Goal: Information Seeking & Learning: Learn about a topic

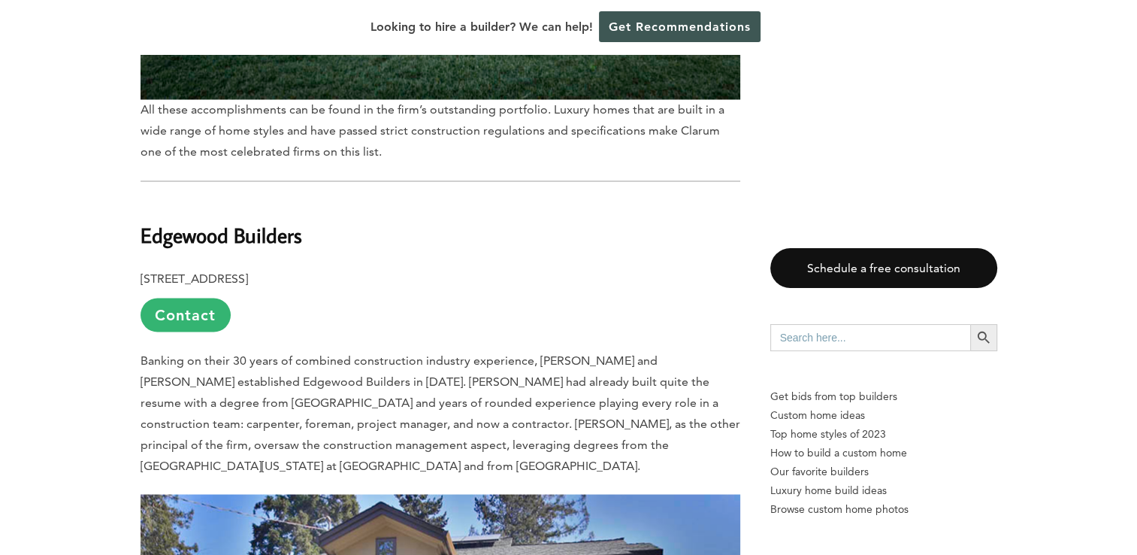
scroll to position [2586, 0]
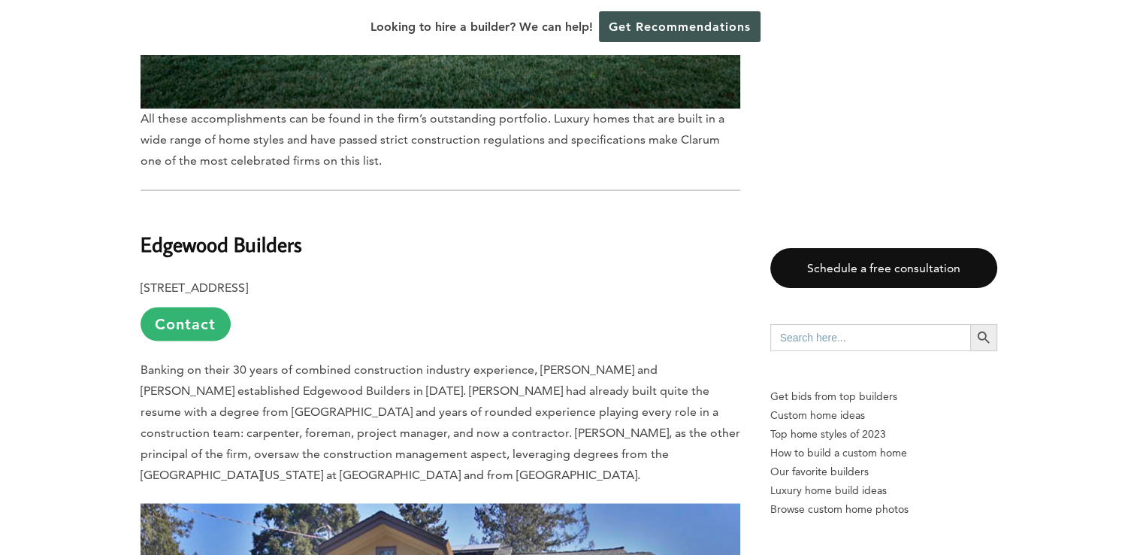
click at [204, 307] on link "Contact" at bounding box center [186, 324] width 90 height 34
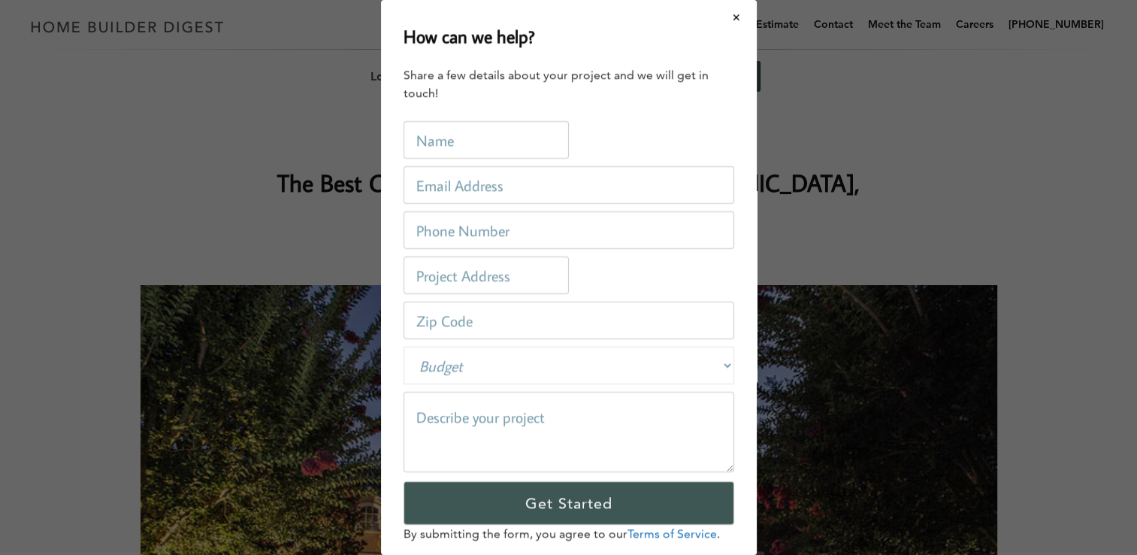
scroll to position [0, 0]
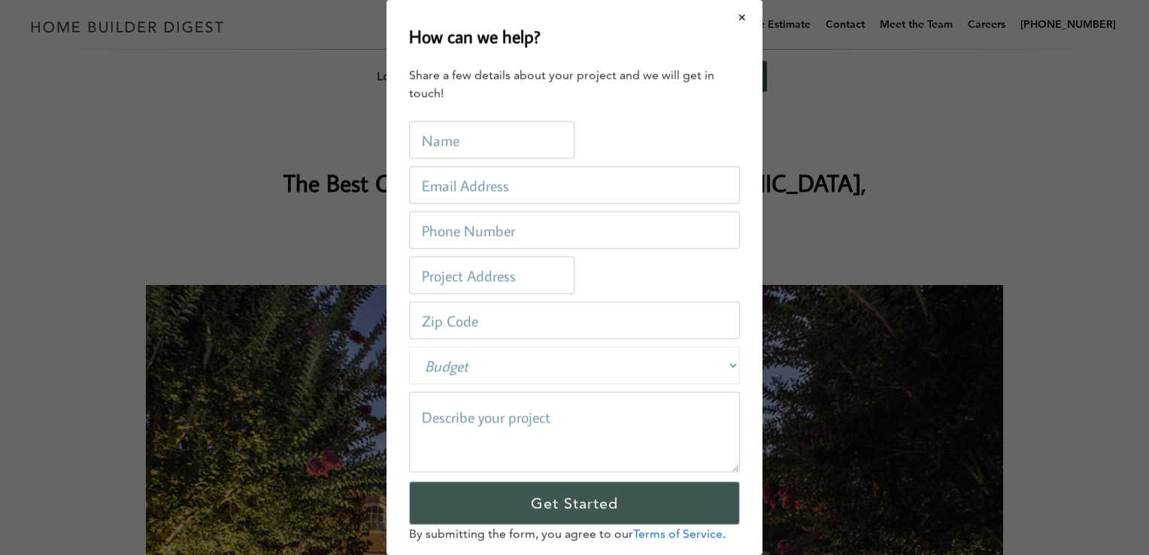
click at [728, 23] on button "Close modal" at bounding box center [742, 18] width 40 height 32
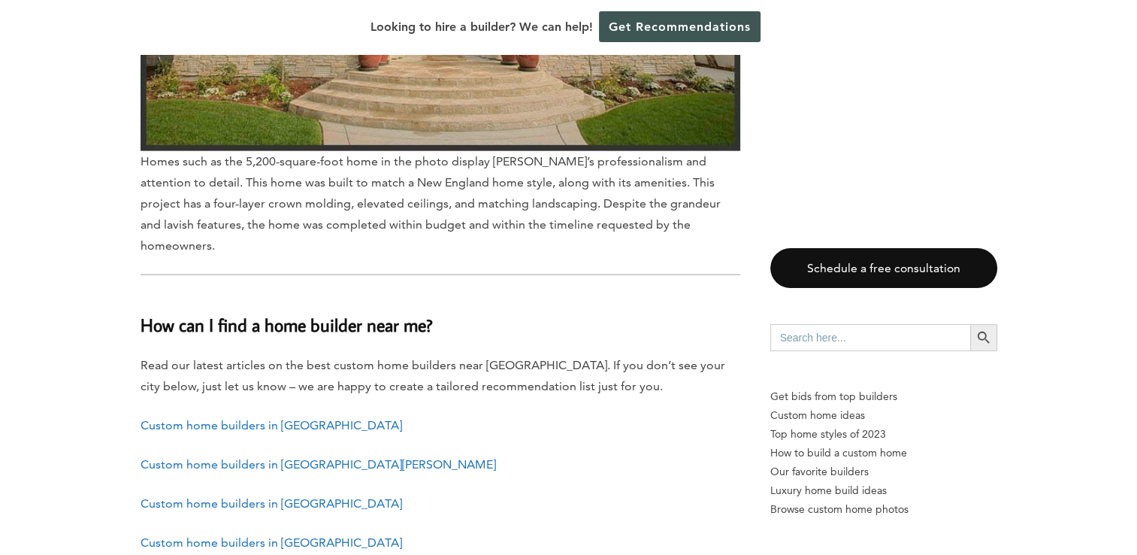
scroll to position [9140, 0]
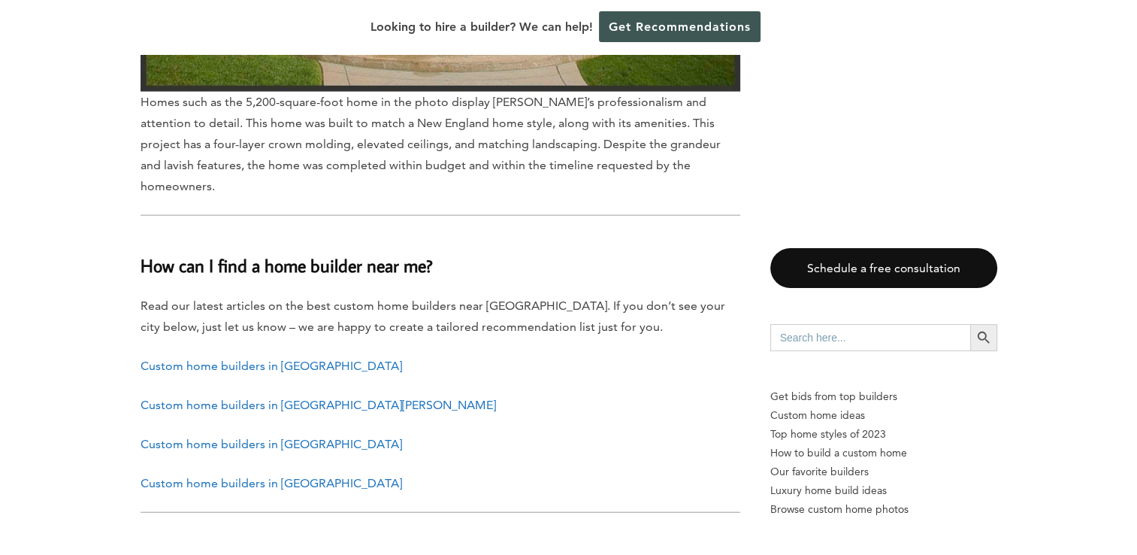
click at [298, 437] on link "Custom home builders in Oakland" at bounding box center [272, 444] width 262 height 14
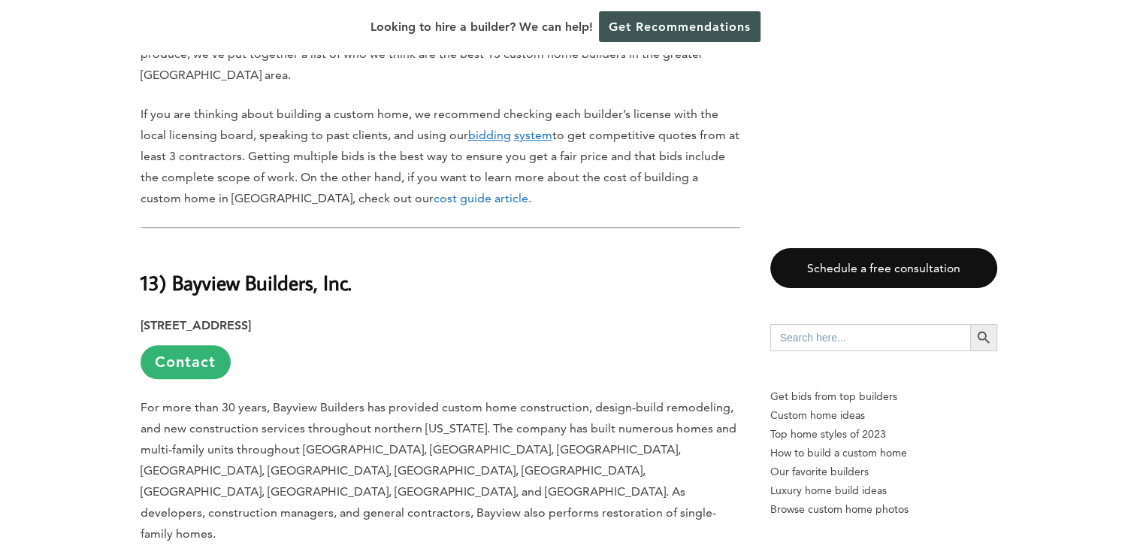
scroll to position [1082, 0]
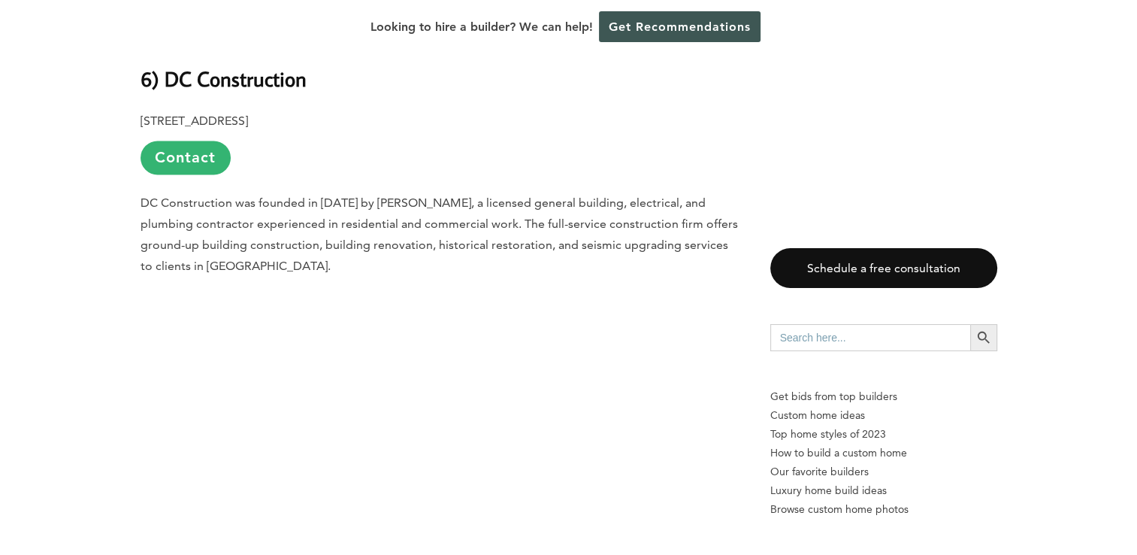
scroll to position [8112, 0]
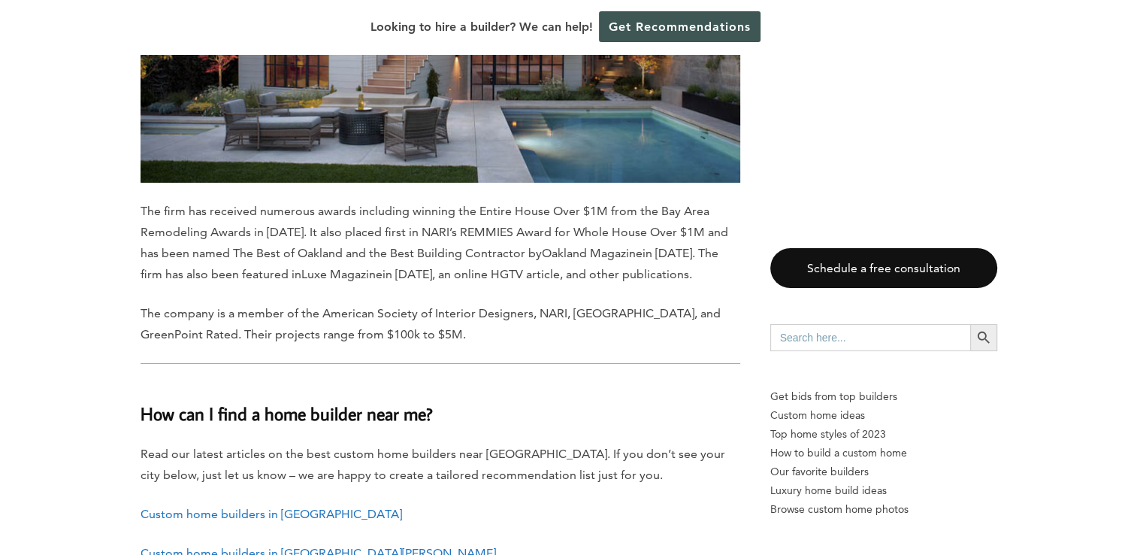
scroll to position [11459, 0]
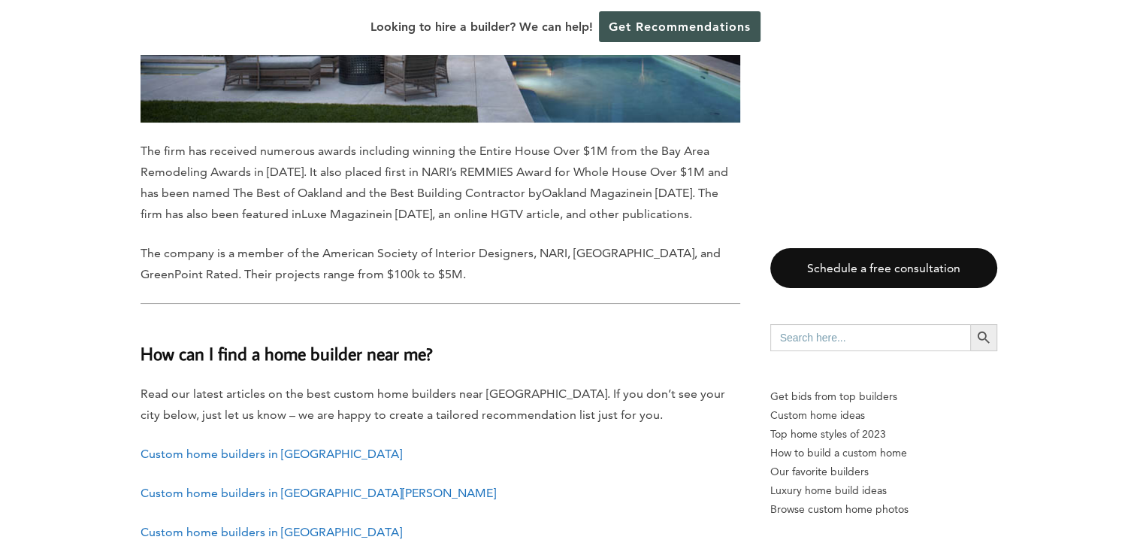
click at [332, 447] on link "Custom home builders in Marin County" at bounding box center [272, 454] width 262 height 14
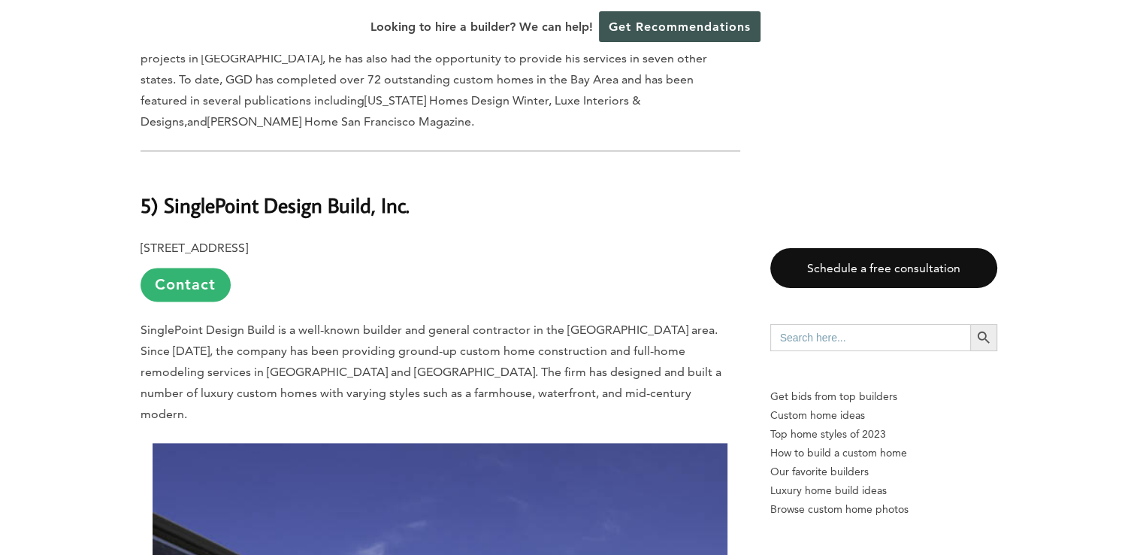
scroll to position [7753, 0]
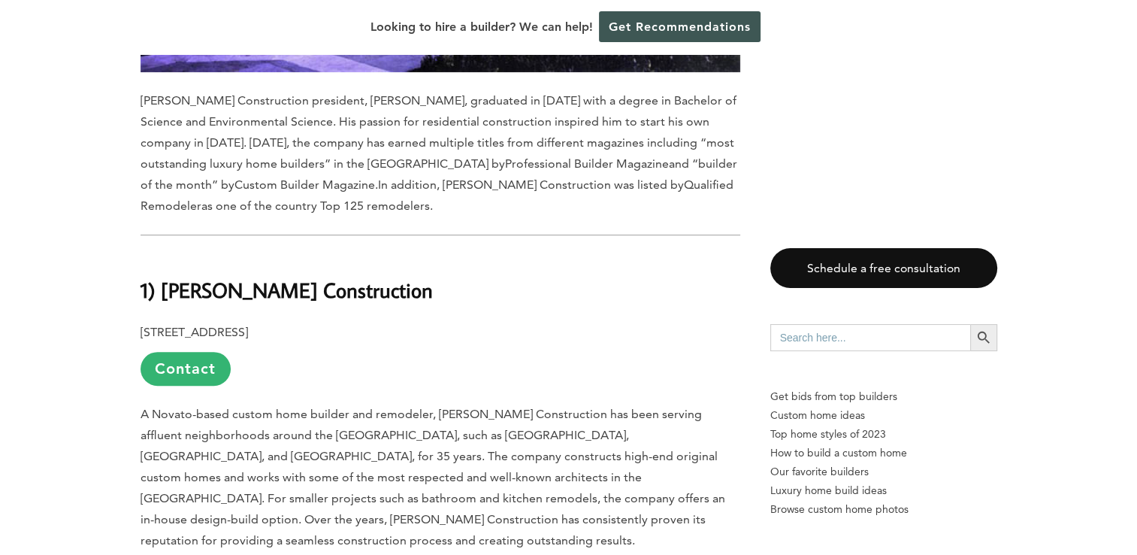
scroll to position [11789, 0]
